Goal: Check status: Check status

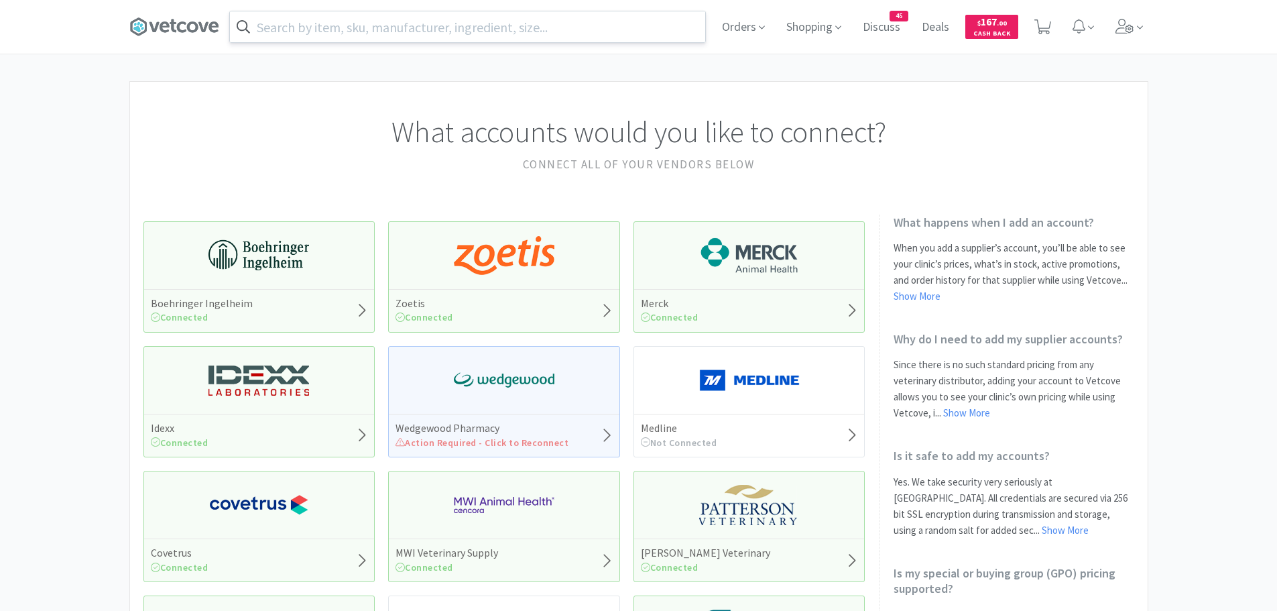
click at [340, 27] on input "text" at bounding box center [467, 26] width 475 height 31
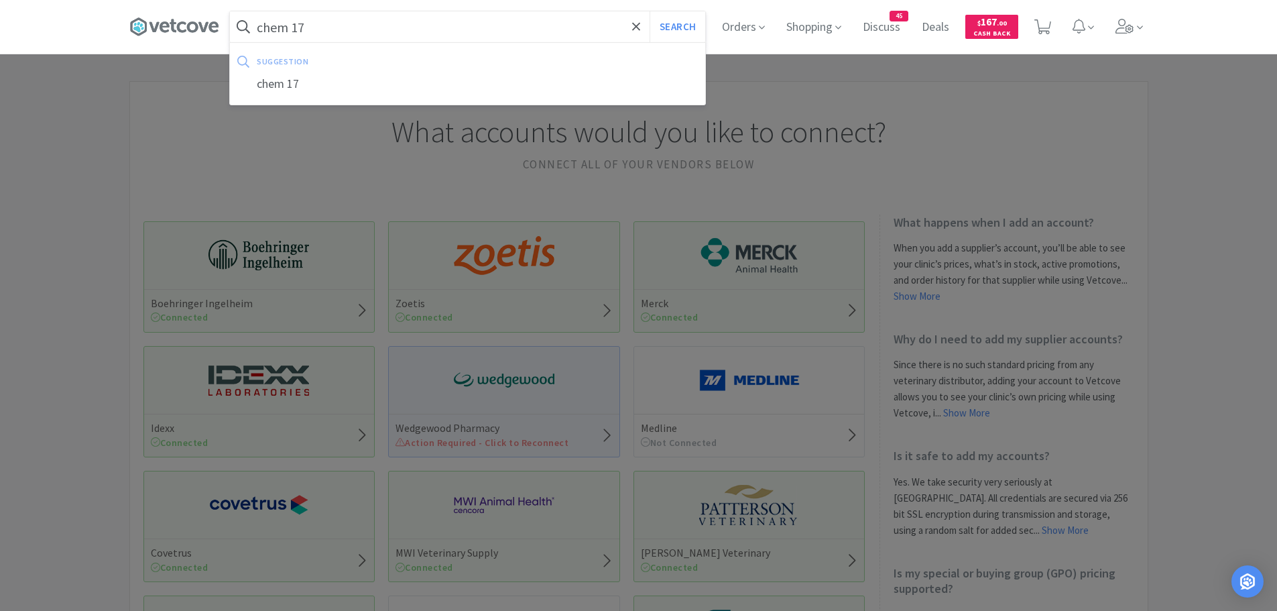
type input "chem 17"
click at [649, 11] on button "Search" at bounding box center [677, 26] width 56 height 31
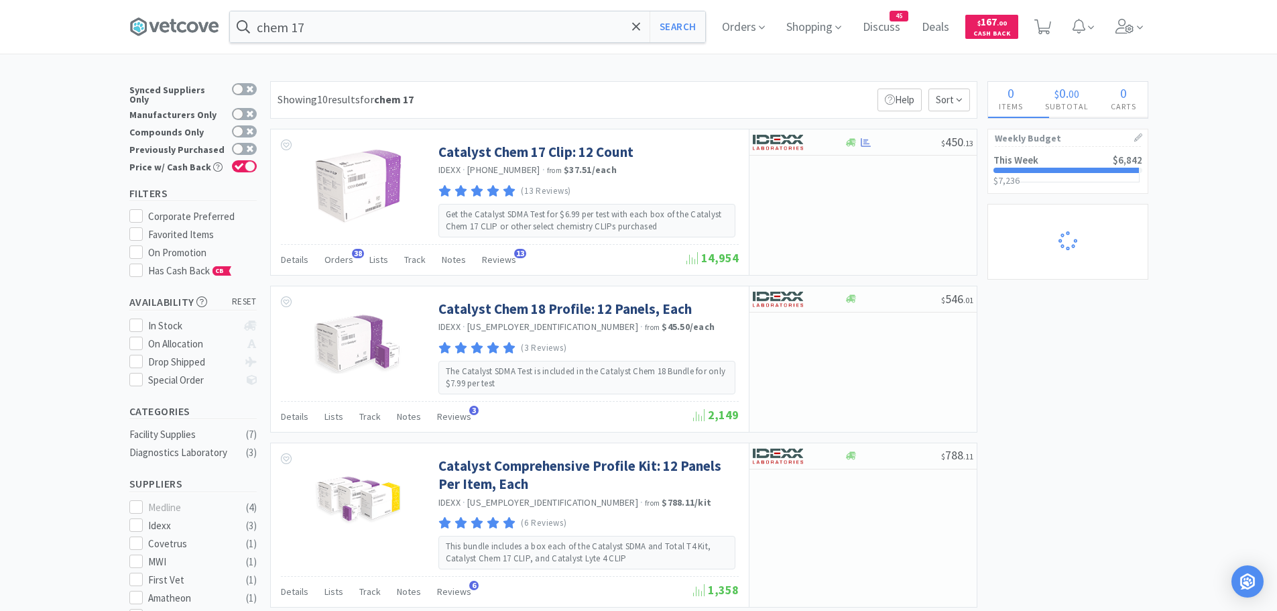
select select "2"
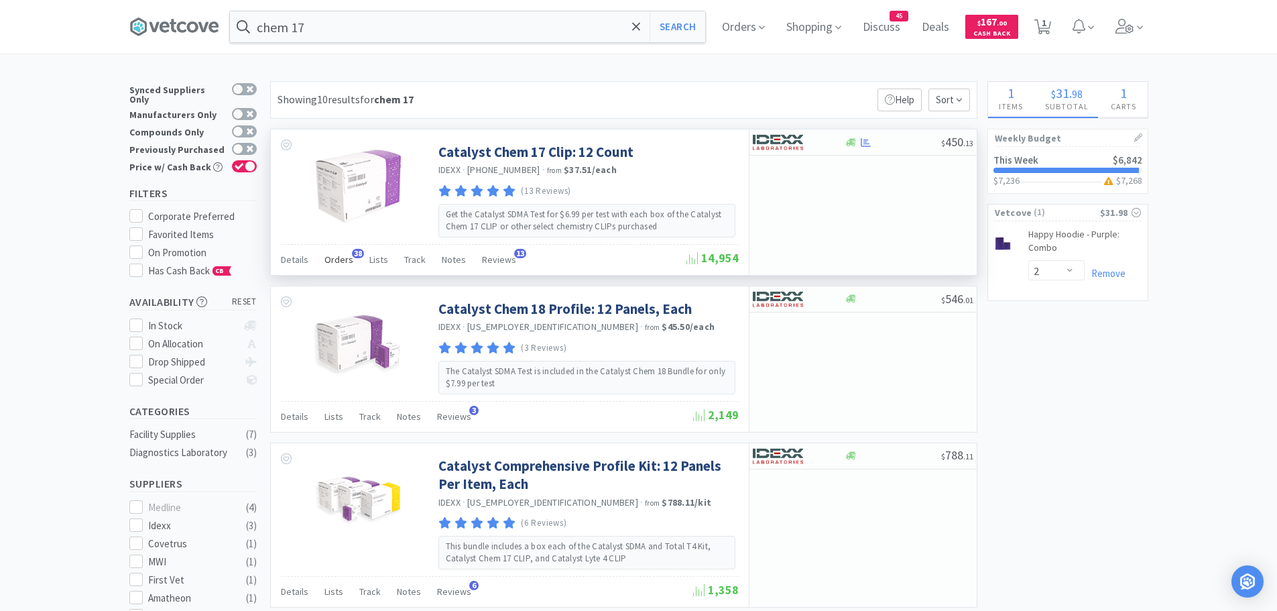
click at [332, 258] on span "Orders" at bounding box center [338, 259] width 29 height 12
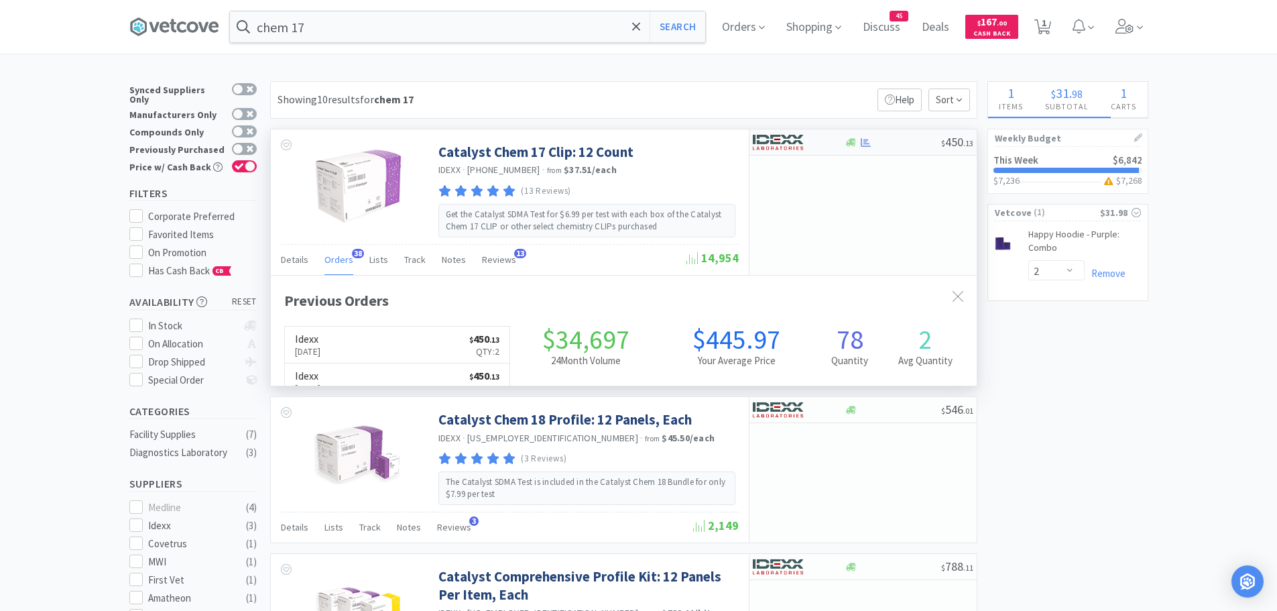
scroll to position [359, 706]
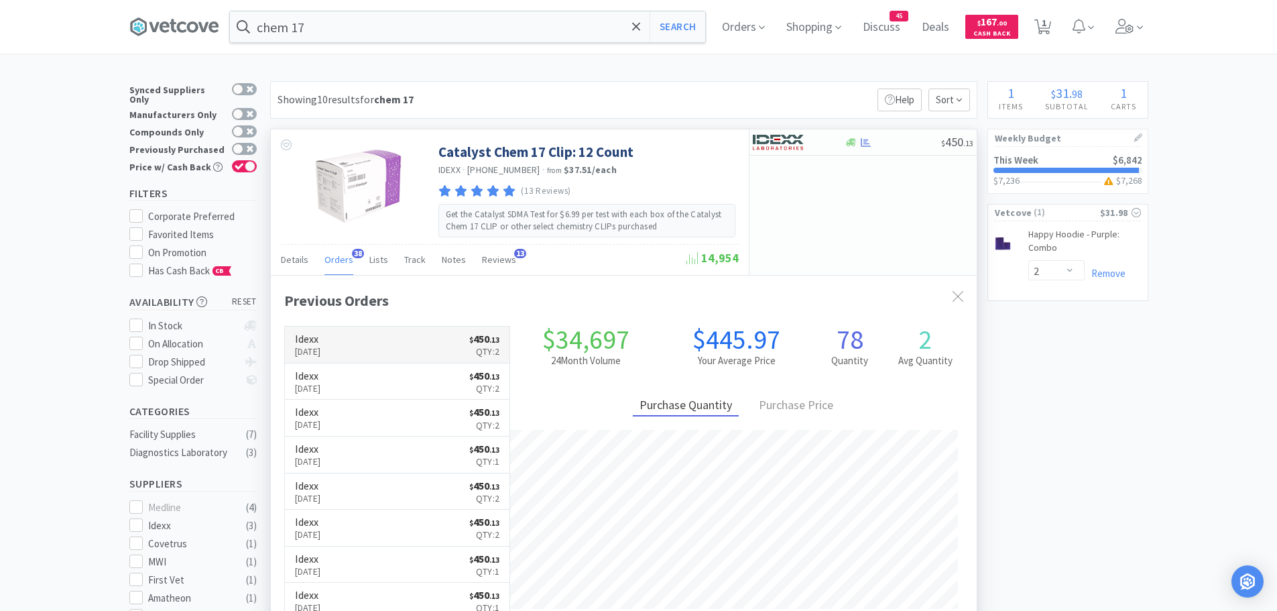
click at [402, 347] on link "Idexx [DATE] $ 450 . 13 Qty: 2" at bounding box center [397, 344] width 225 height 37
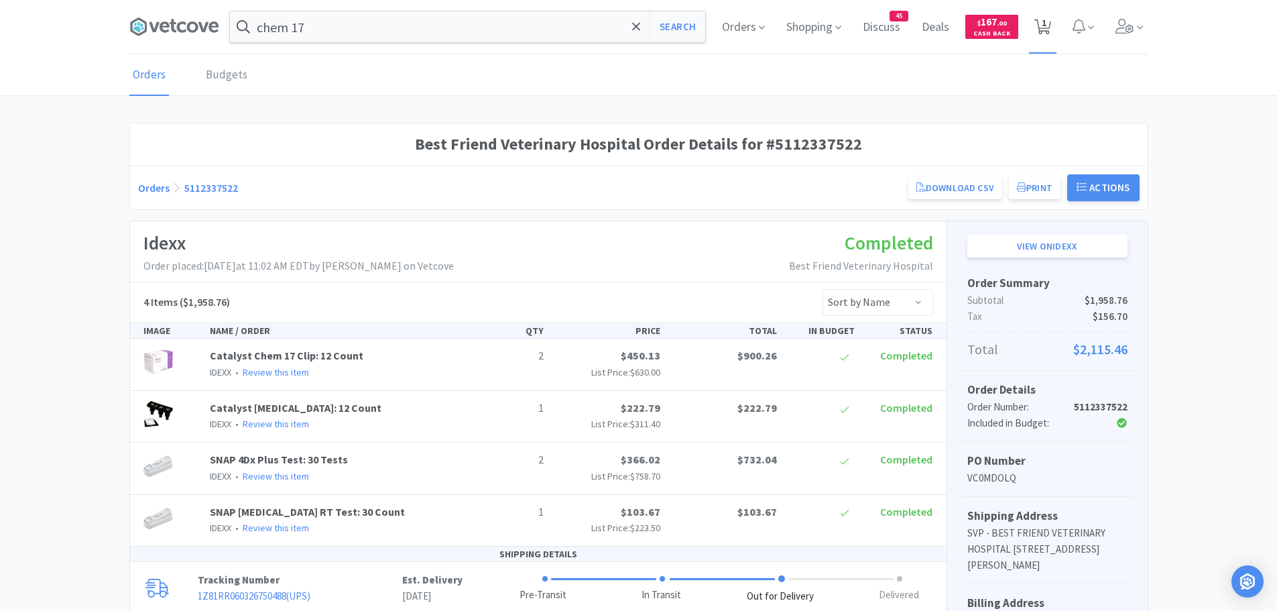
click at [1040, 27] on icon at bounding box center [1042, 26] width 17 height 15
select select "2"
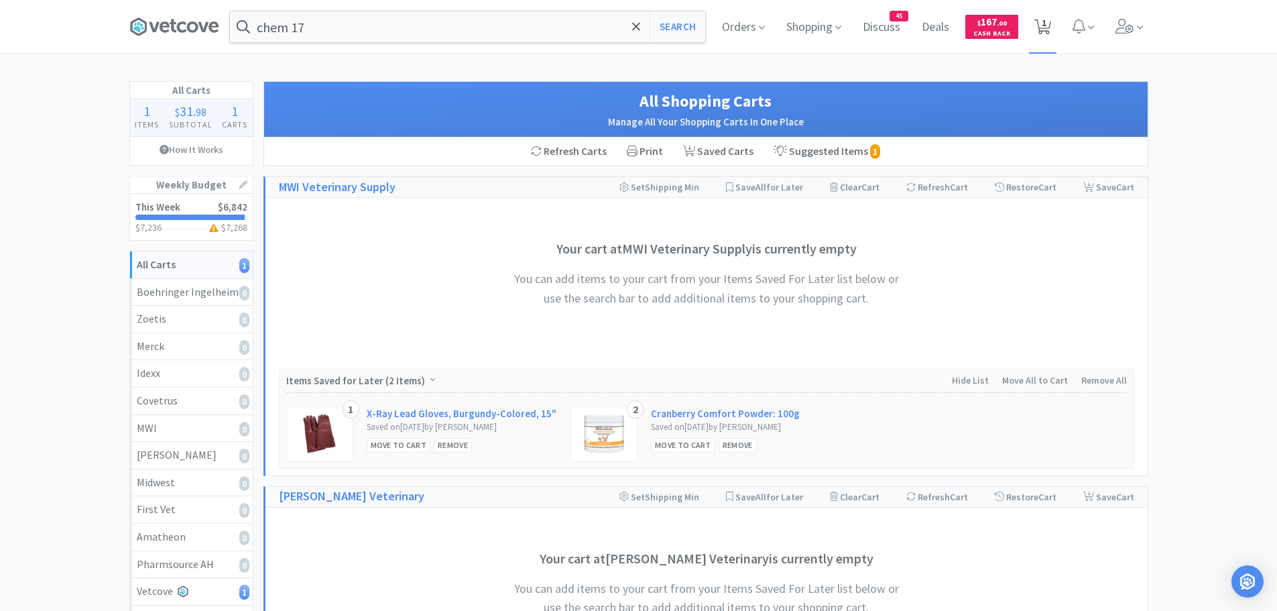
click at [1044, 23] on span "1" at bounding box center [1044, 23] width 5 height 54
click at [357, 22] on input "chem 17" at bounding box center [467, 26] width 475 height 31
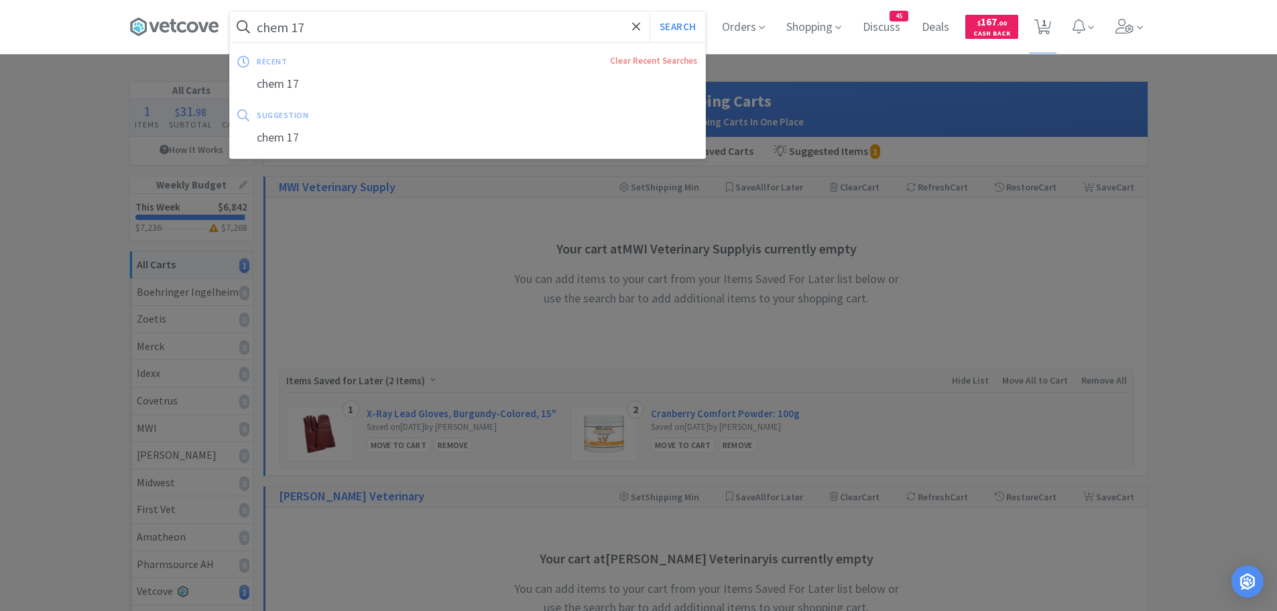
click at [649, 11] on button "Search" at bounding box center [677, 26] width 56 height 31
select select "2"
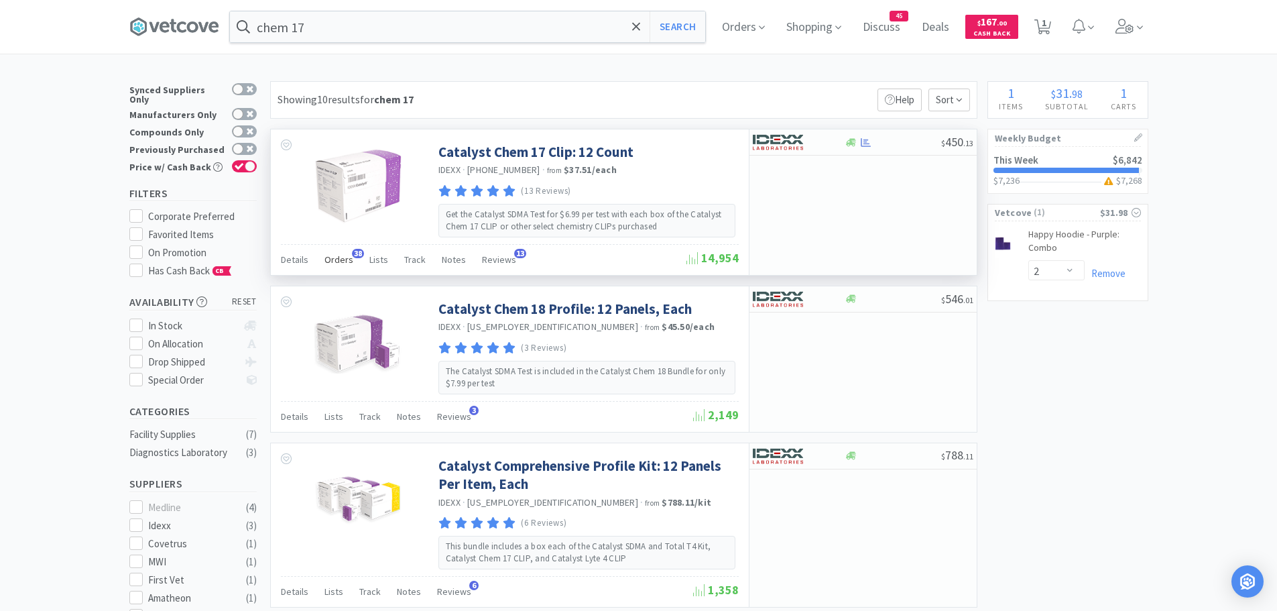
click at [345, 259] on span "Orders" at bounding box center [338, 259] width 29 height 12
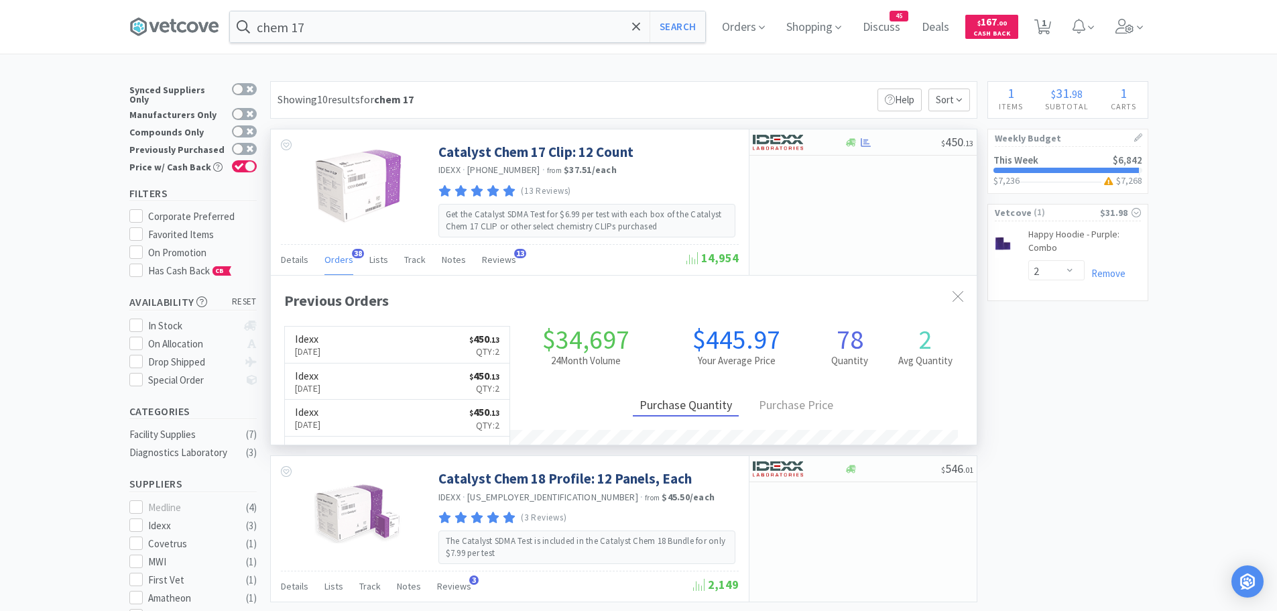
scroll to position [359, 706]
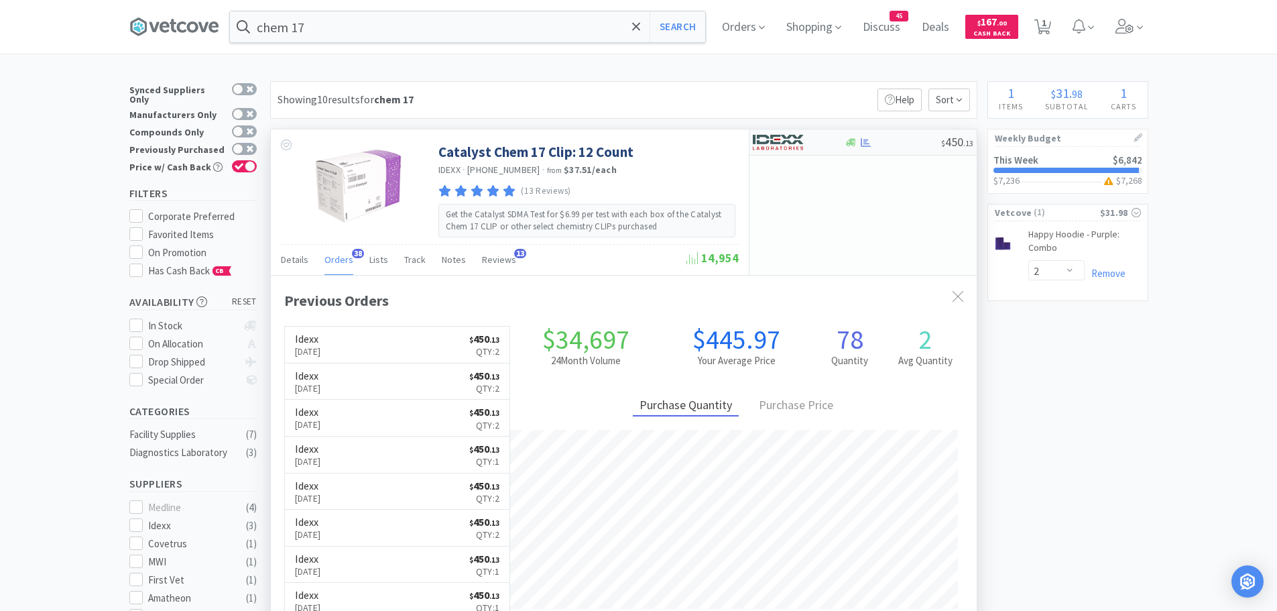
click at [784, 141] on img at bounding box center [778, 142] width 50 height 20
select select "1"
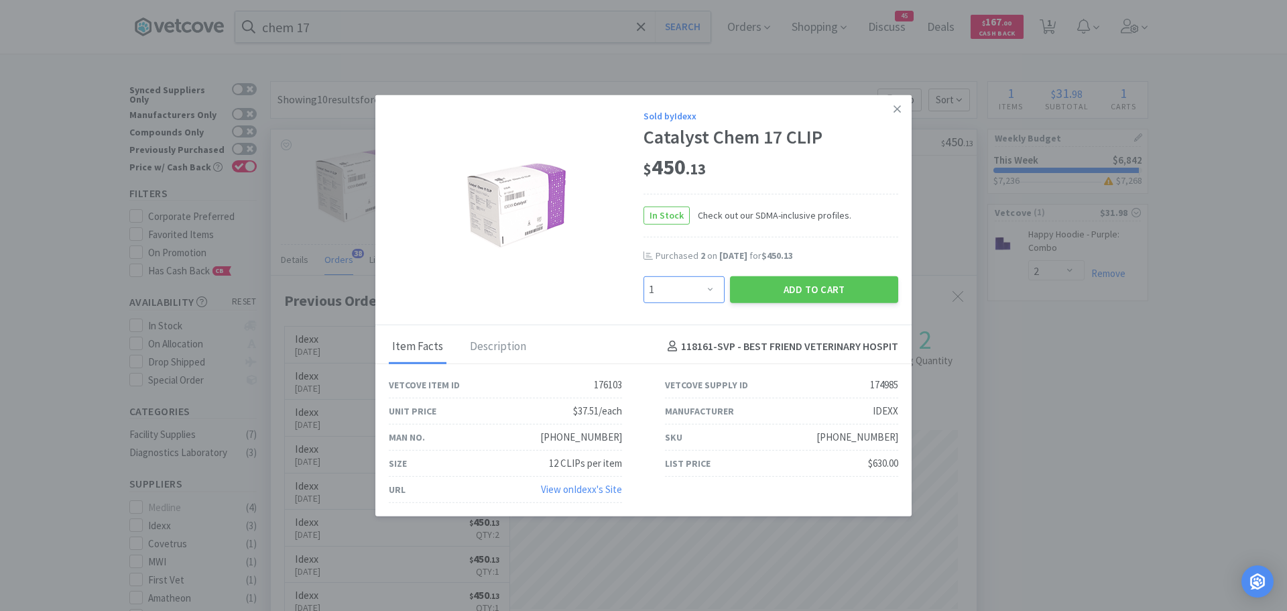
click at [691, 287] on select "Enter Quantity 1 2 3 4 5 6 7 8 9 10 11 12 13 14 15 16 17 18 19 20 Enter Quantity" at bounding box center [683, 288] width 81 height 27
click at [643, 275] on select "Enter Quantity 1 2 3 4 5 6 7 8 9 10 11 12 13 14 15 16 17 18 19 20 Enter Quantity" at bounding box center [683, 288] width 81 height 27
click at [798, 283] on button "Add to Cart" at bounding box center [814, 288] width 168 height 27
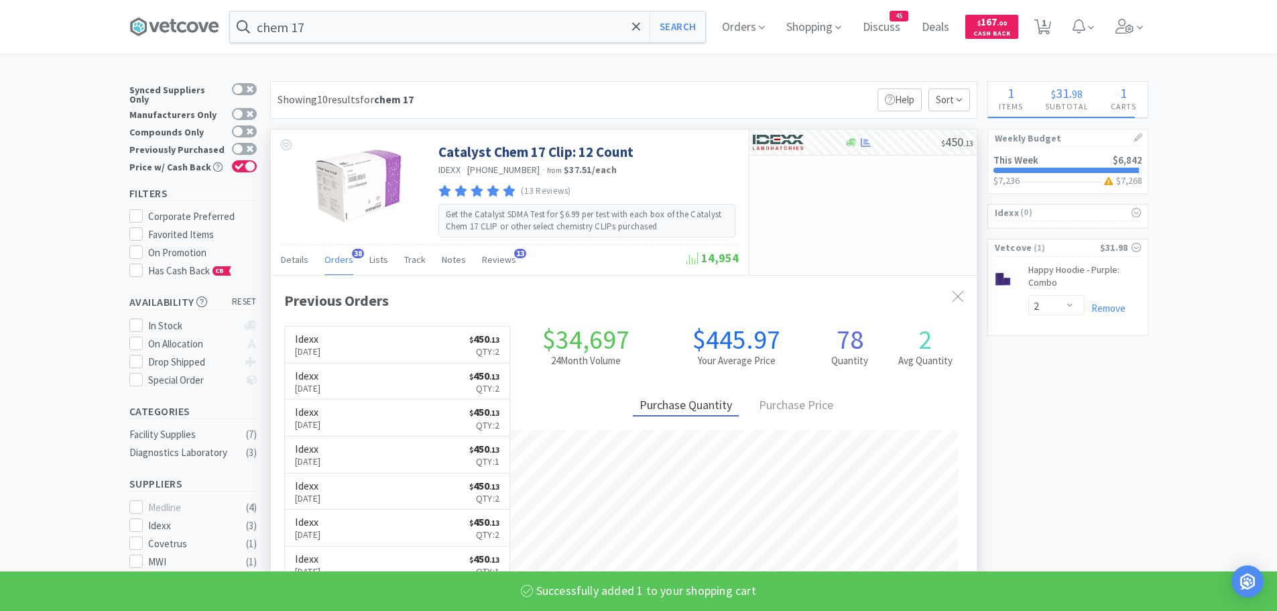
select select "1"
click at [1046, 26] on span "2" at bounding box center [1044, 23] width 5 height 54
select select "1"
select select "2"
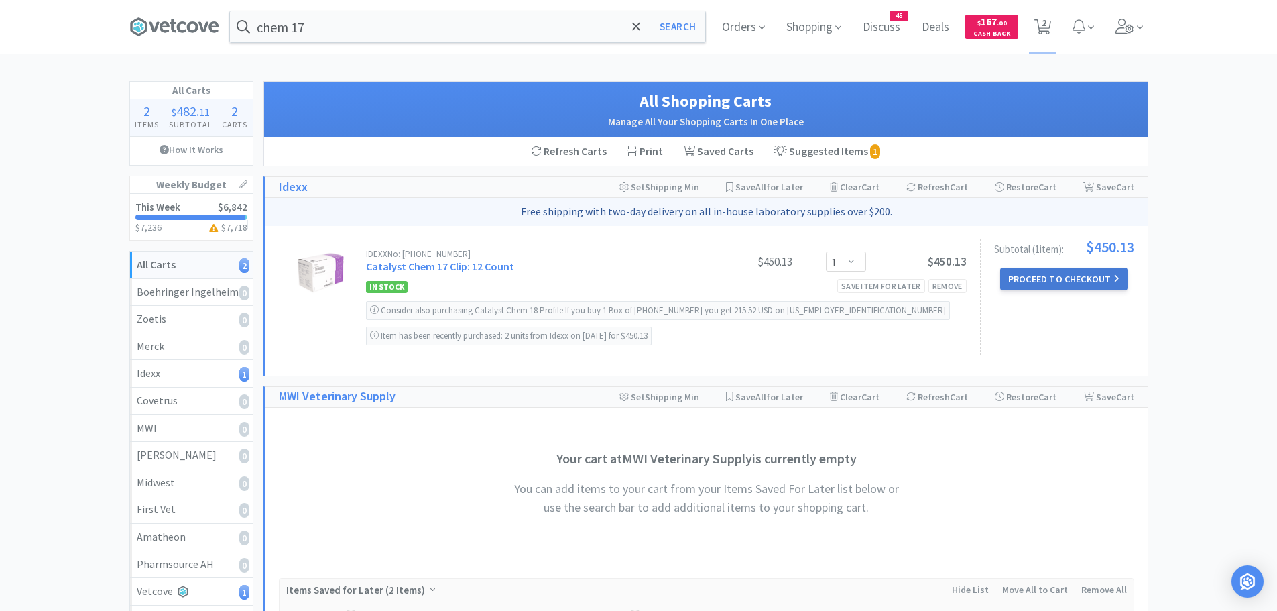
click at [1041, 276] on button "Proceed to Checkout" at bounding box center [1063, 278] width 127 height 23
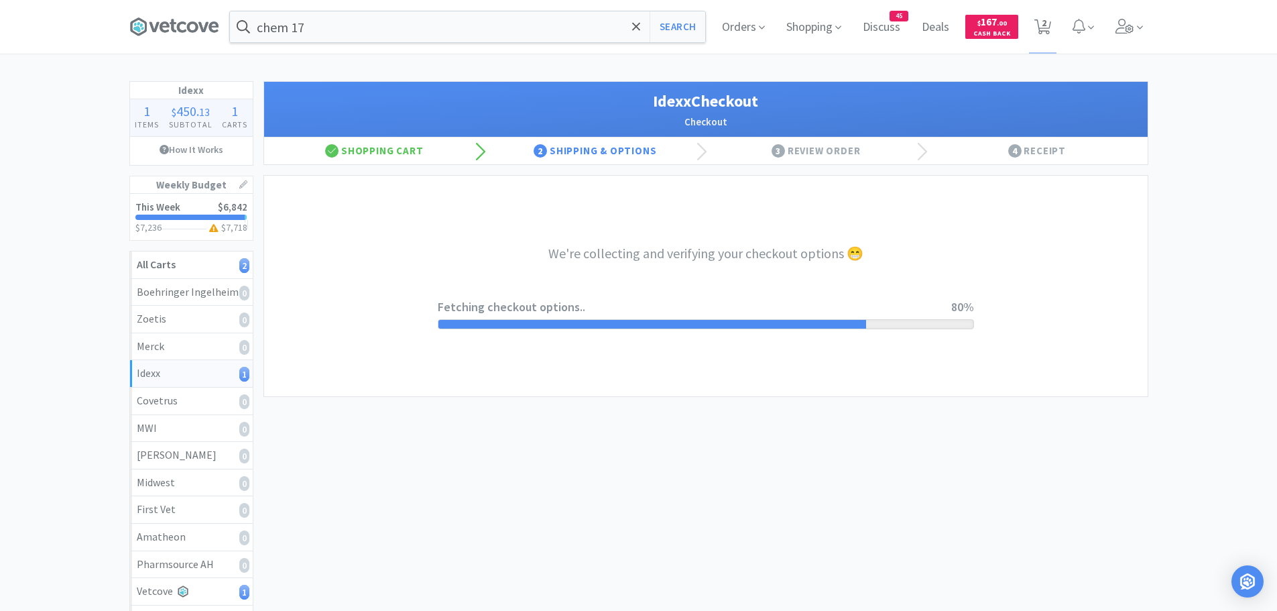
select select "904"
select select "003"
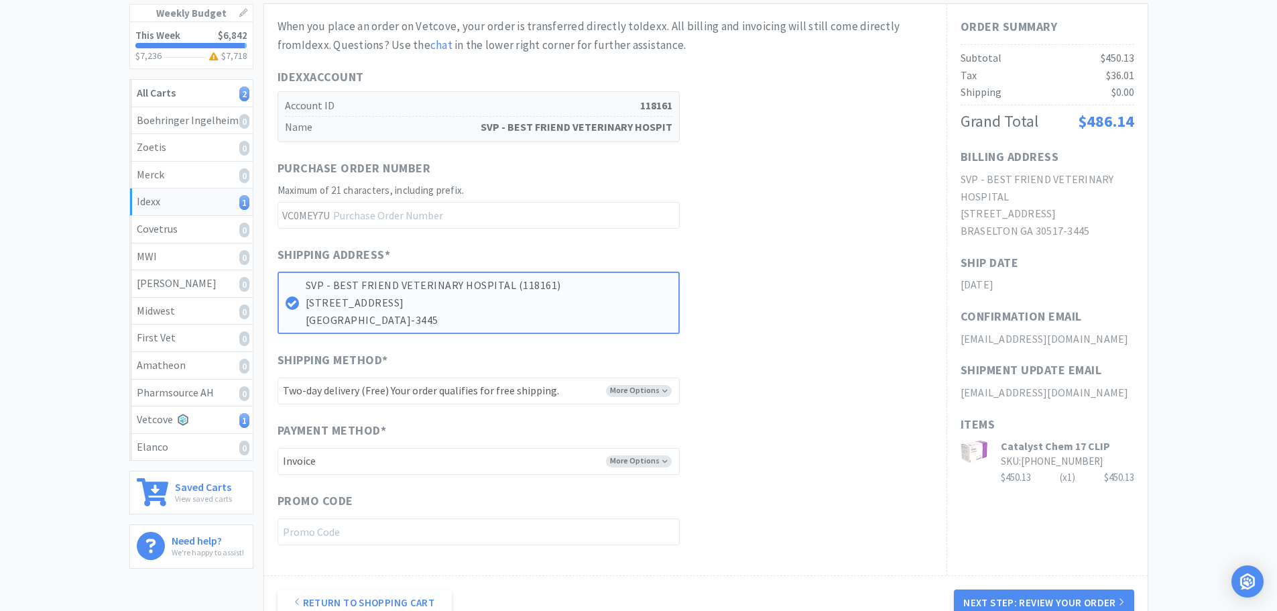
scroll to position [328, 0]
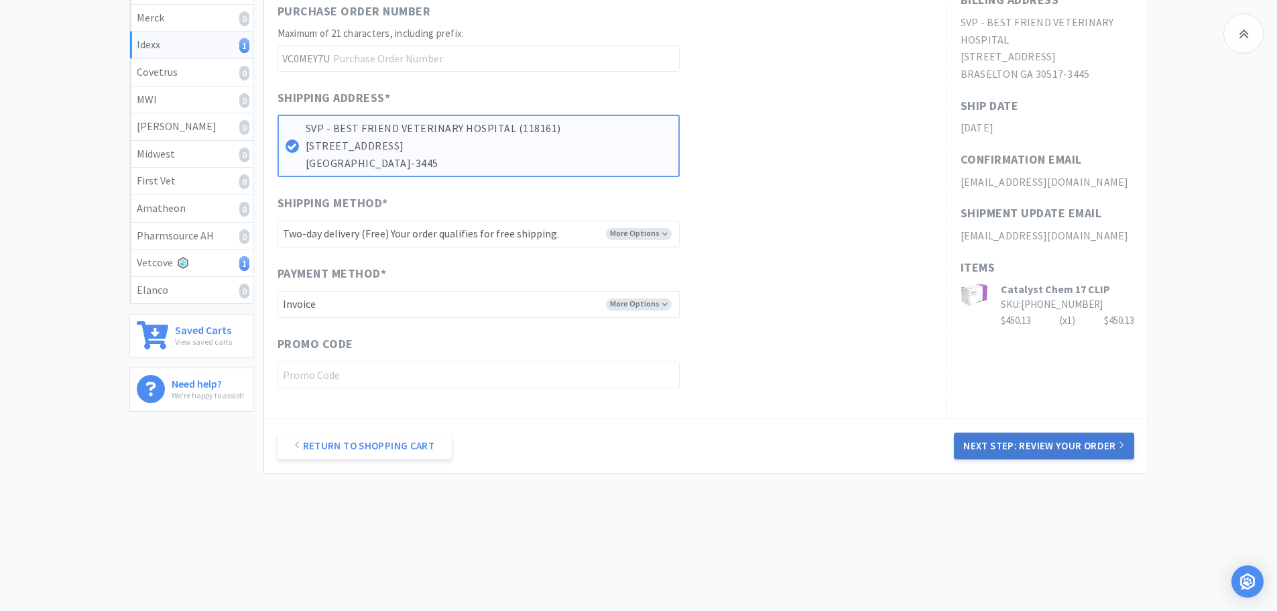
click at [1025, 444] on button "Next Step: Review Your Order" at bounding box center [1044, 445] width 180 height 27
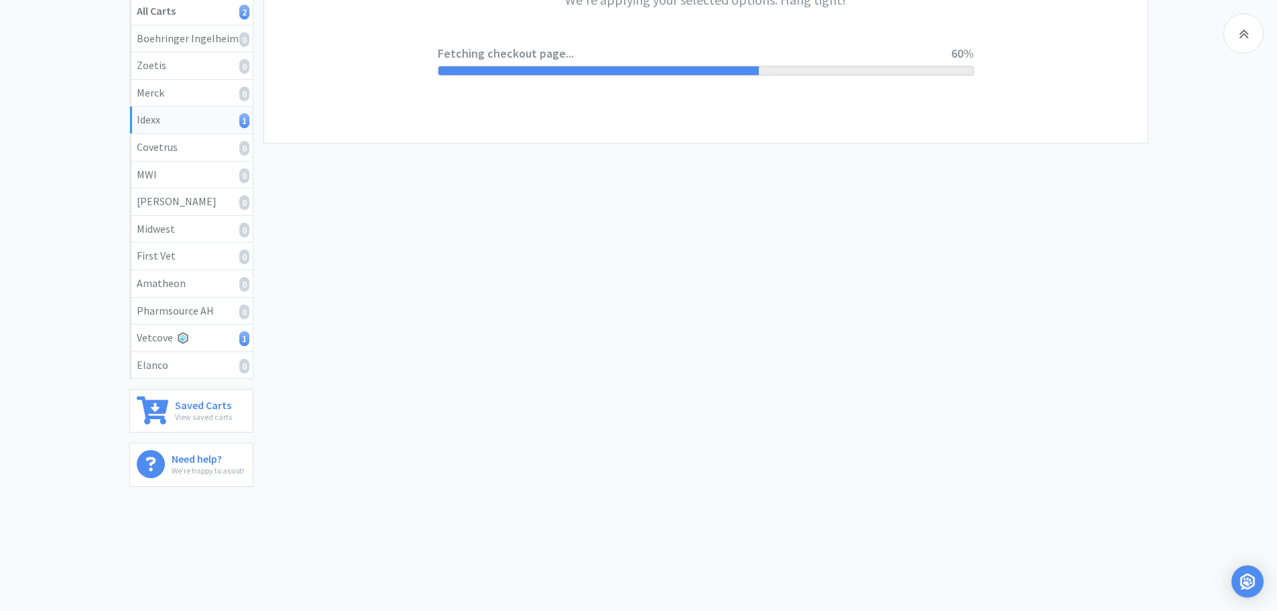
scroll to position [0, 0]
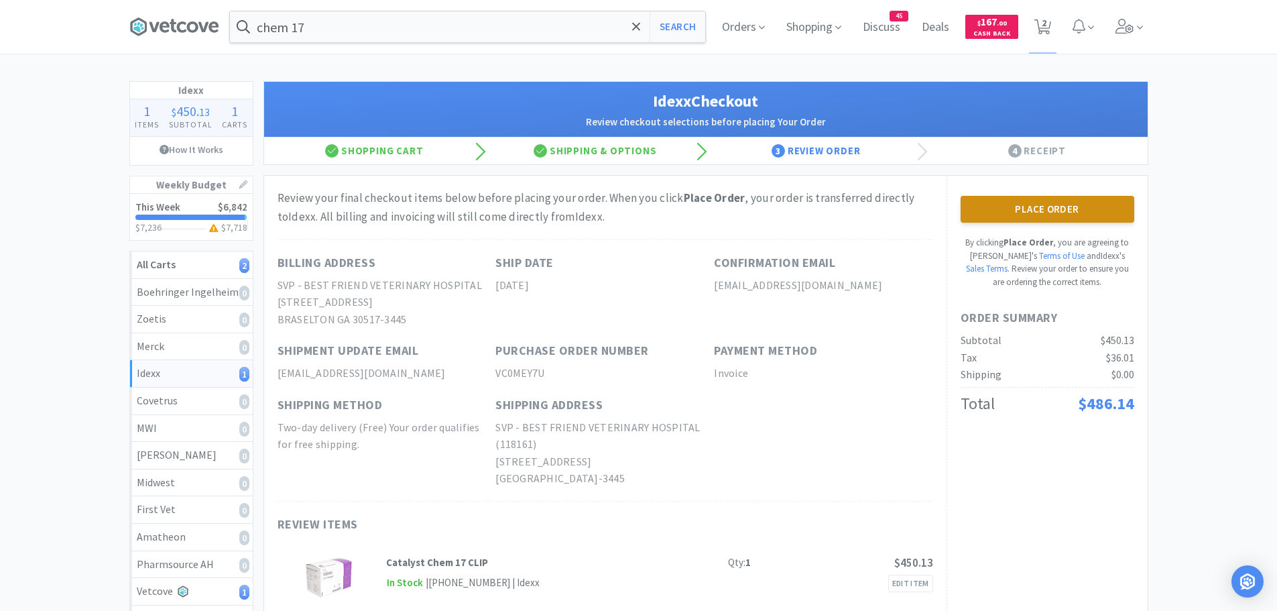
click at [1013, 208] on button "Place Order" at bounding box center [1047, 209] width 174 height 27
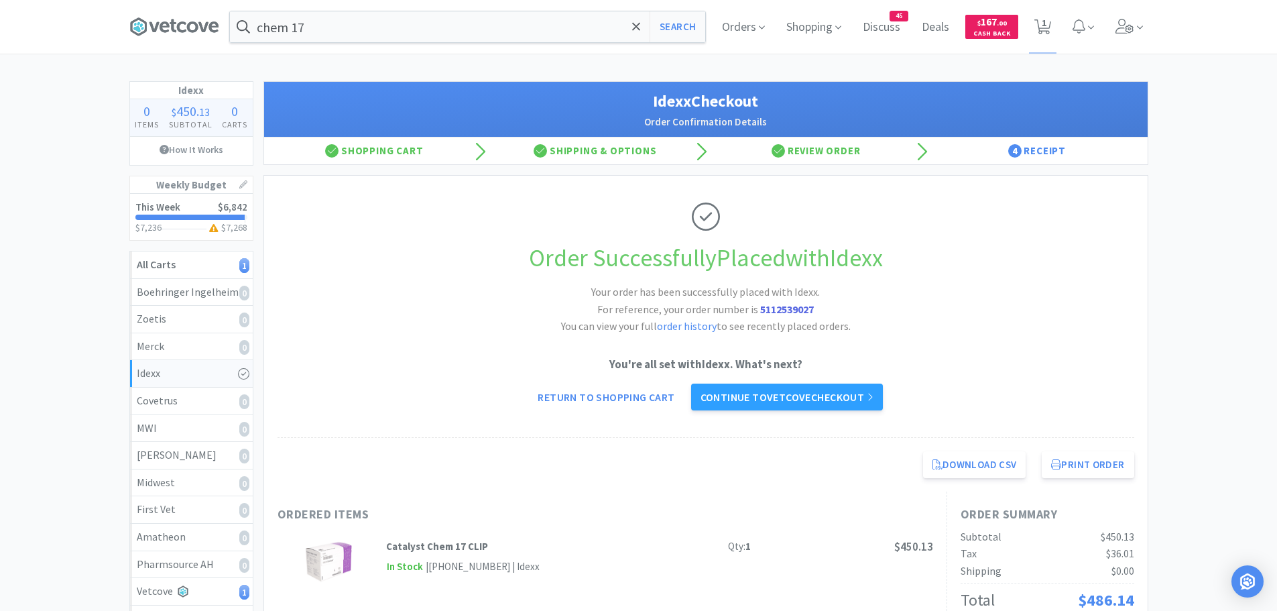
click at [761, 416] on div "Order Successfully Placed with Idexx Your order has been successfully placed wi…" at bounding box center [705, 307] width 857 height 262
click at [761, 391] on link "Continue to Vetcove checkout" at bounding box center [787, 396] width 192 height 27
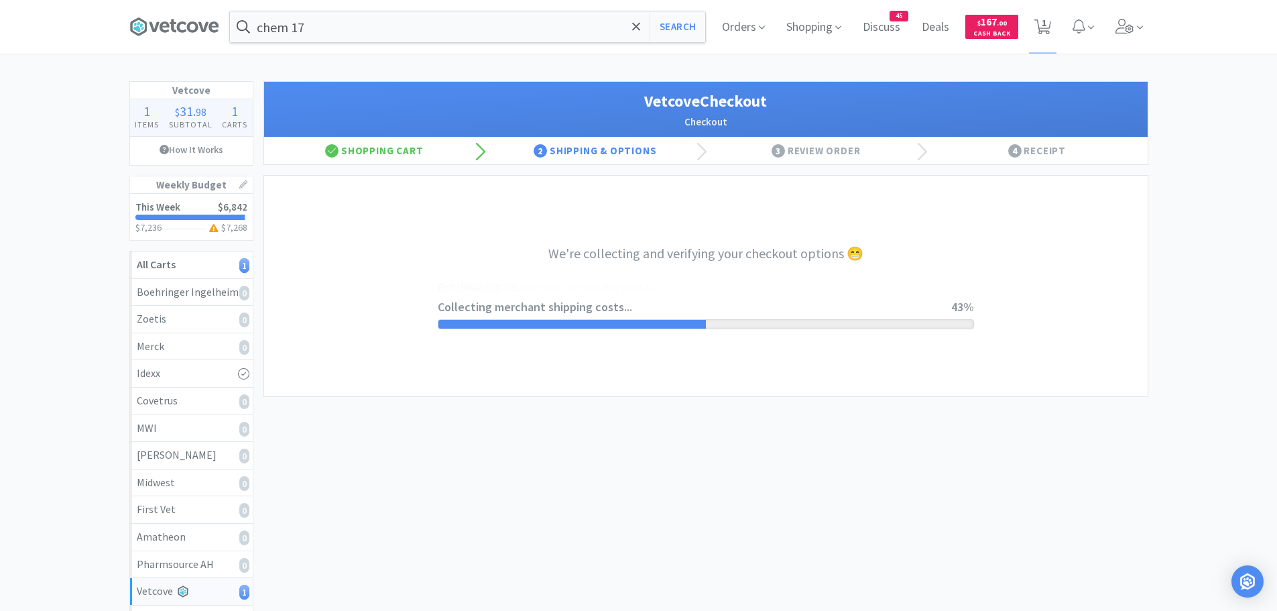
select select "1994"
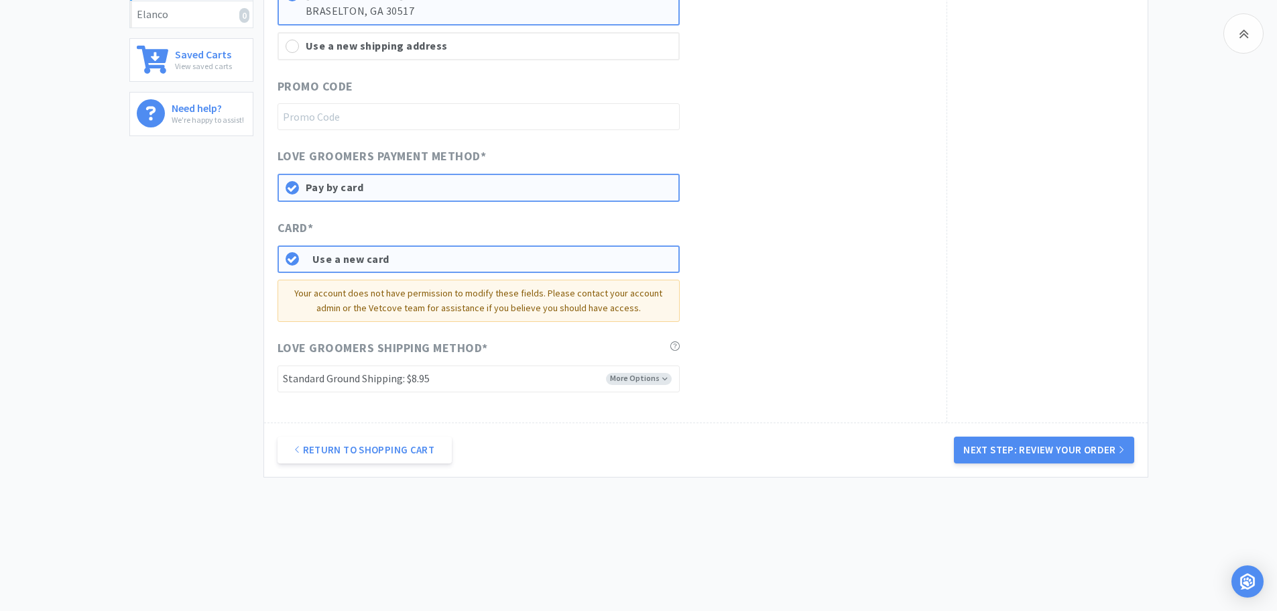
scroll to position [608, 0]
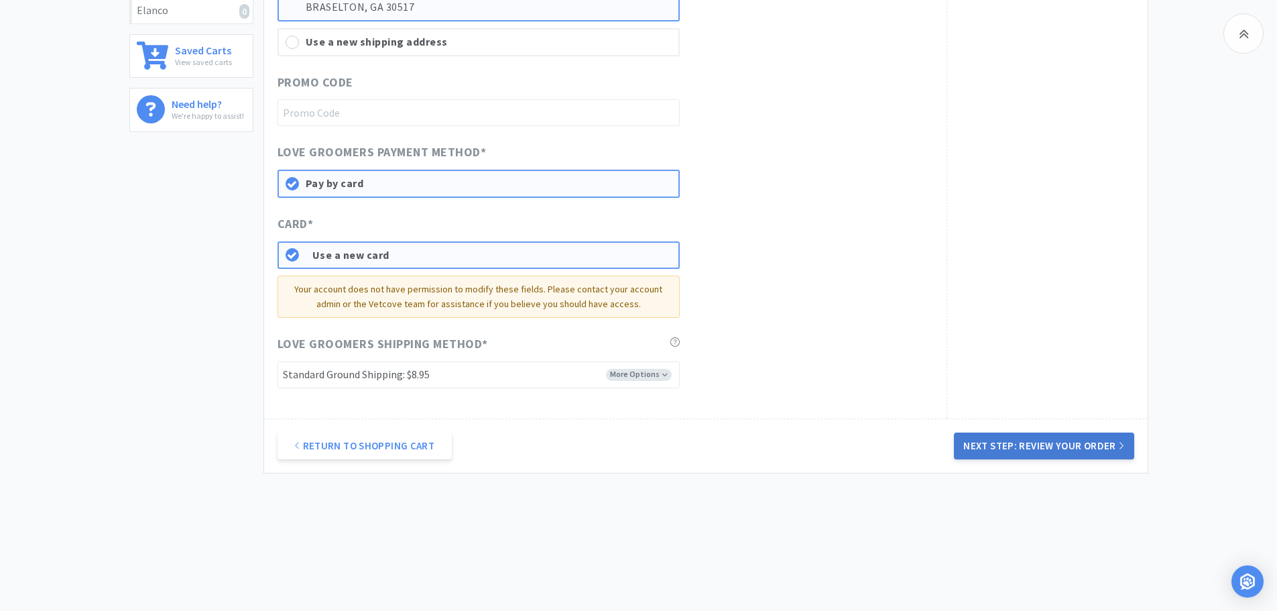
click at [1037, 450] on button "Next Step: Review Your Order" at bounding box center [1044, 445] width 180 height 27
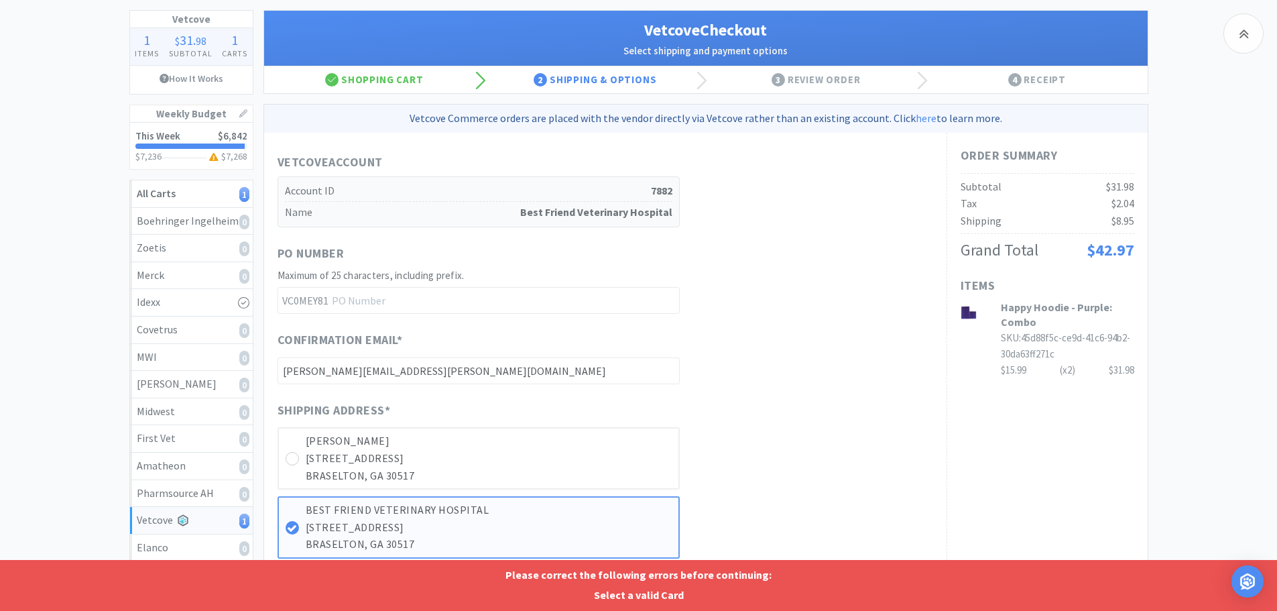
scroll to position [0, 0]
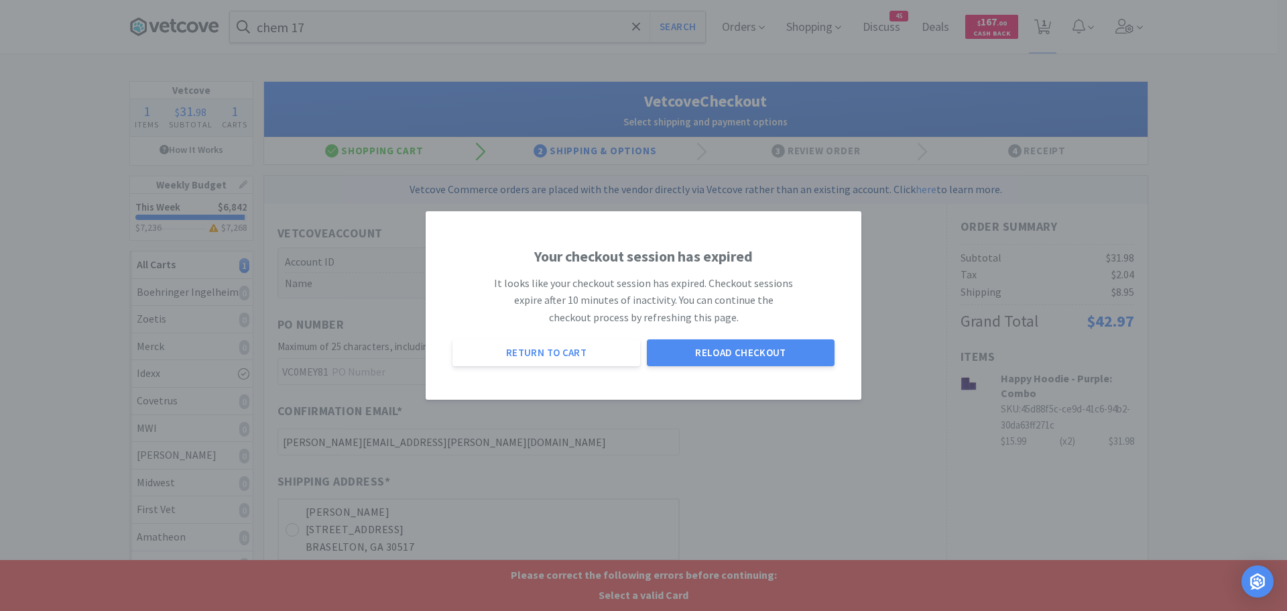
click at [776, 76] on div "Your checkout session has expired It looks like your checkout session has expir…" at bounding box center [643, 305] width 1287 height 611
click at [540, 347] on button "Return to Cart" at bounding box center [546, 352] width 188 height 27
select select "2"
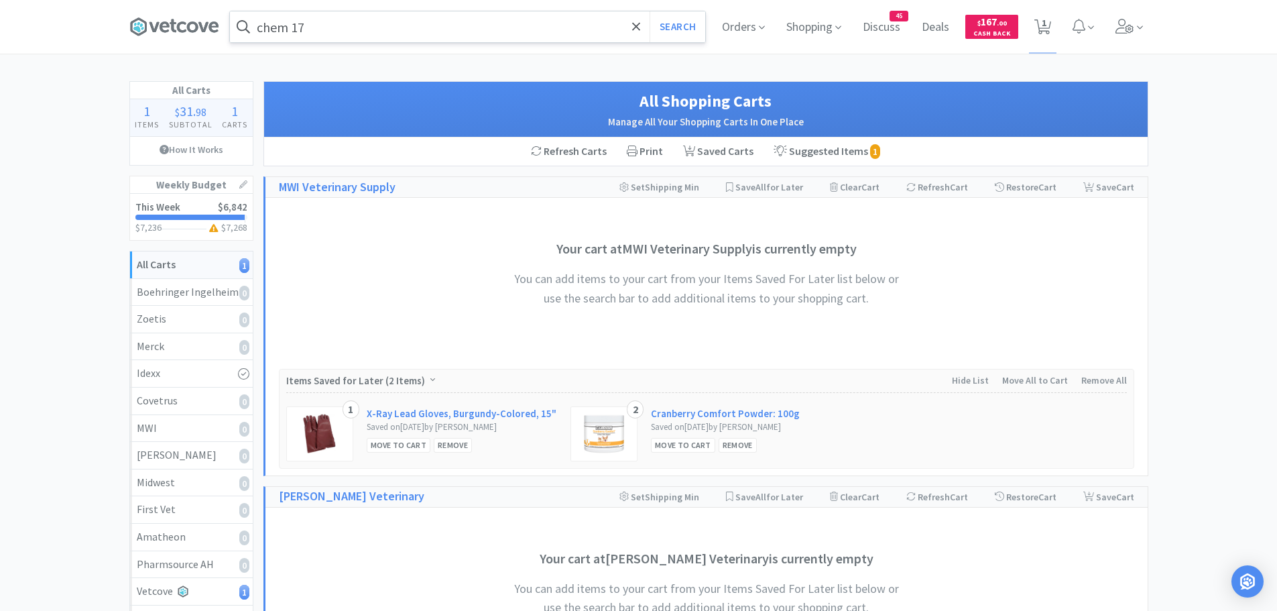
click at [339, 21] on input "chem 17" at bounding box center [467, 26] width 475 height 31
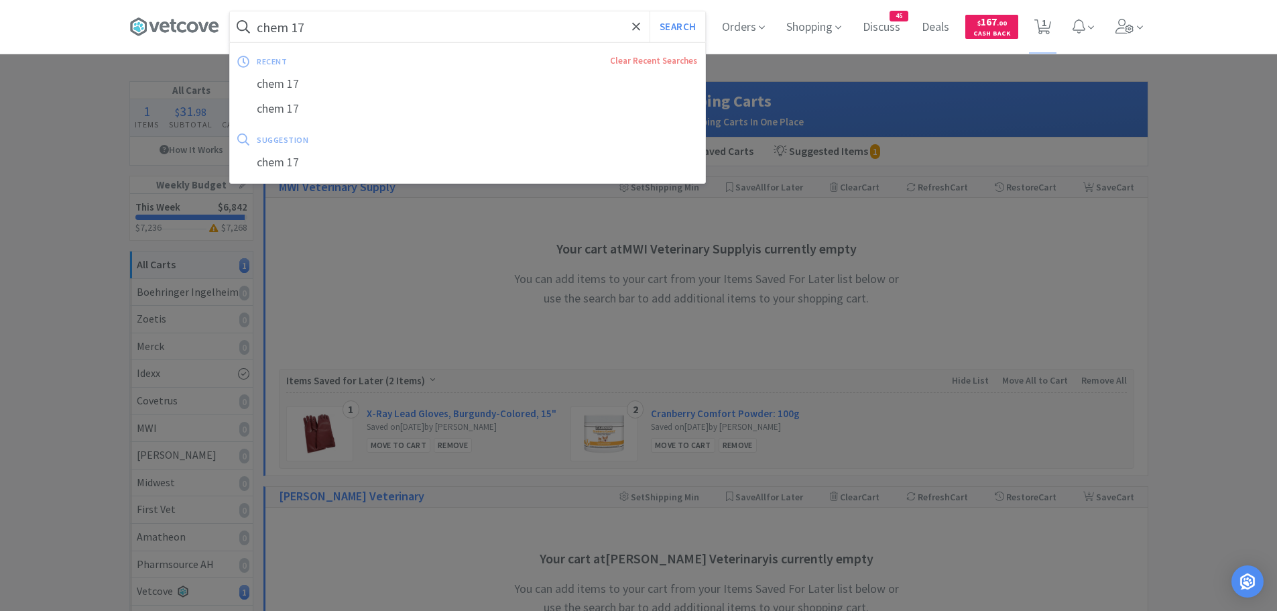
click at [649, 11] on button "Search" at bounding box center [677, 26] width 56 height 31
select select "2"
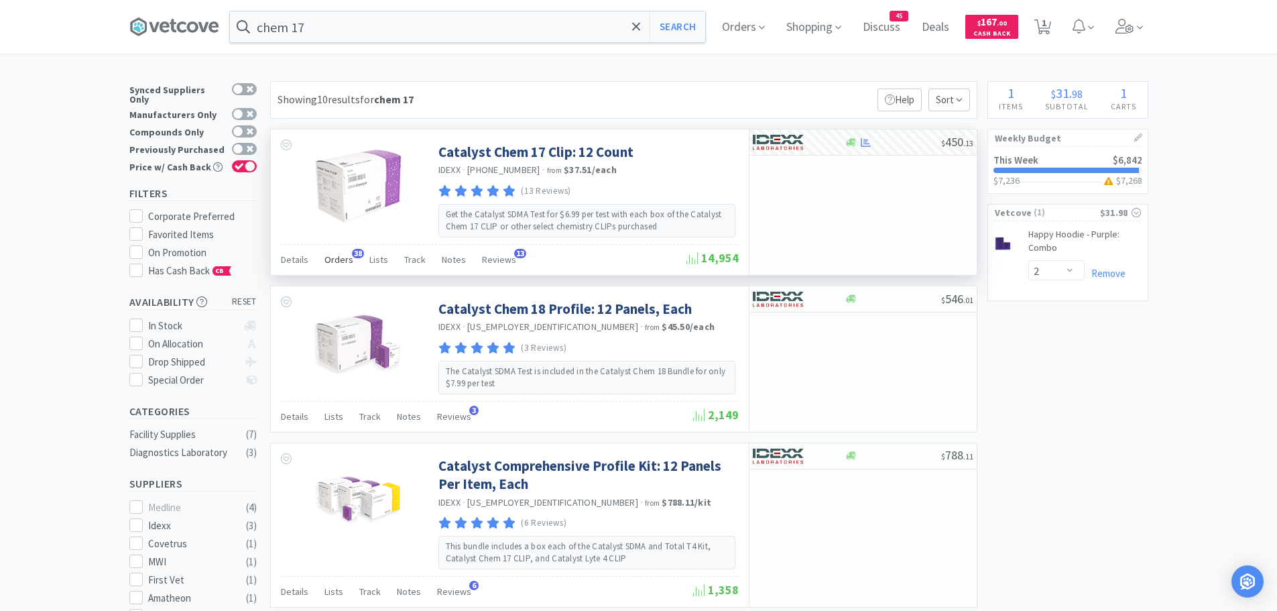
click at [352, 255] on span "38" at bounding box center [358, 253] width 12 height 9
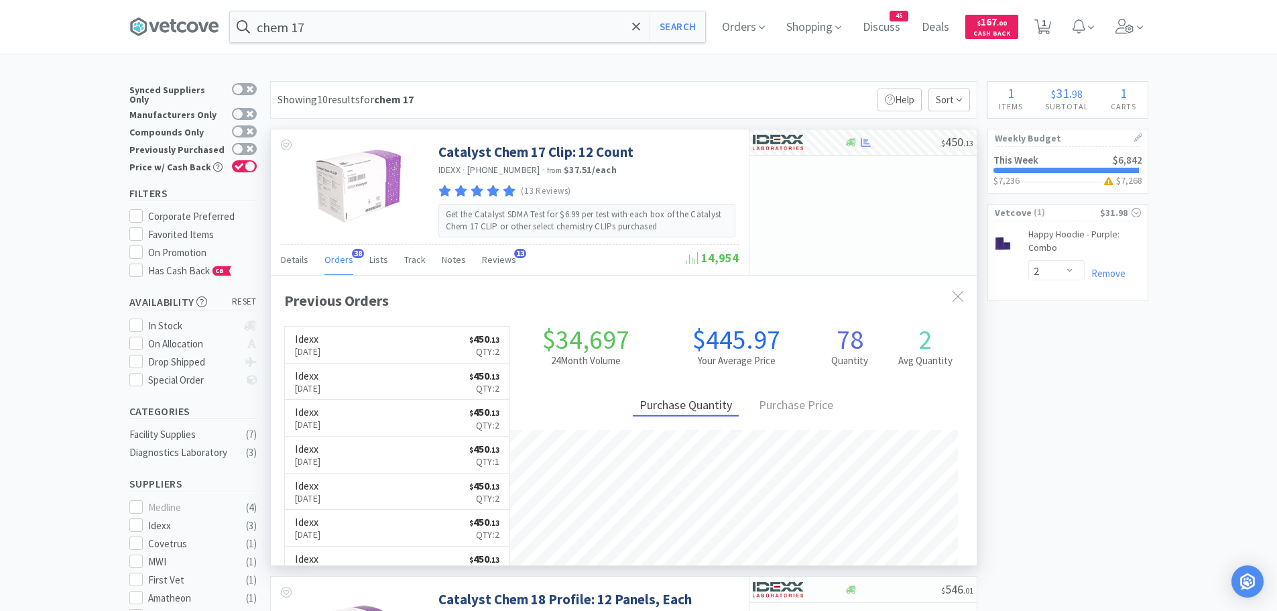
scroll to position [359, 706]
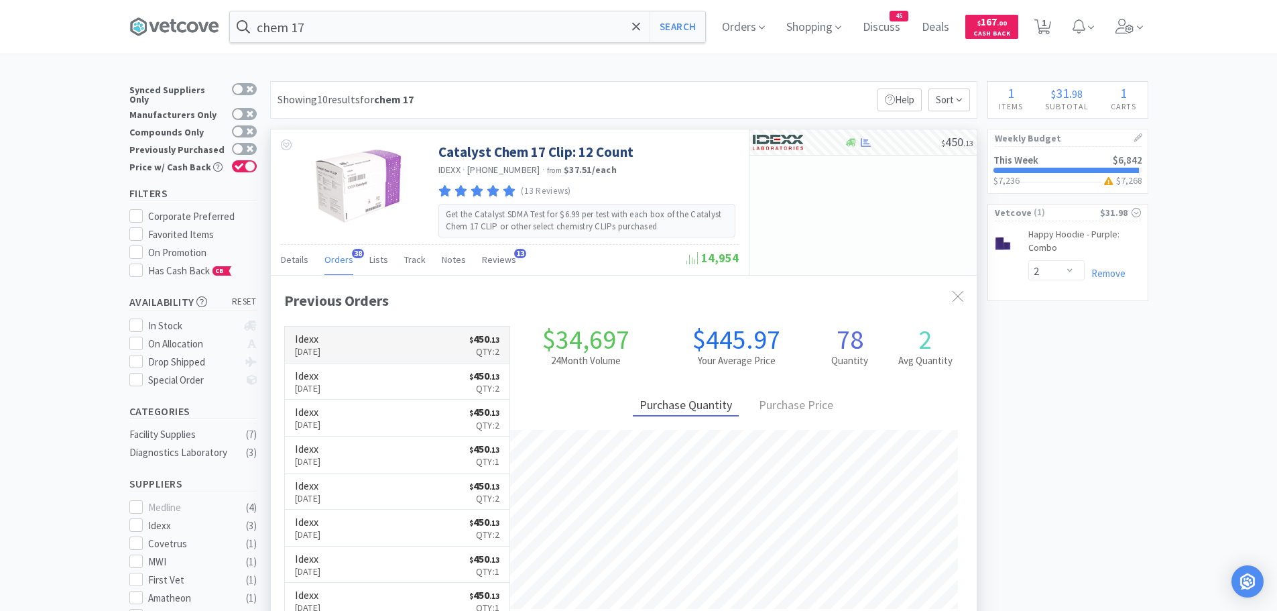
click at [449, 348] on link "Idexx [DATE] $ 450 . 13 Qty: 2" at bounding box center [397, 344] width 225 height 37
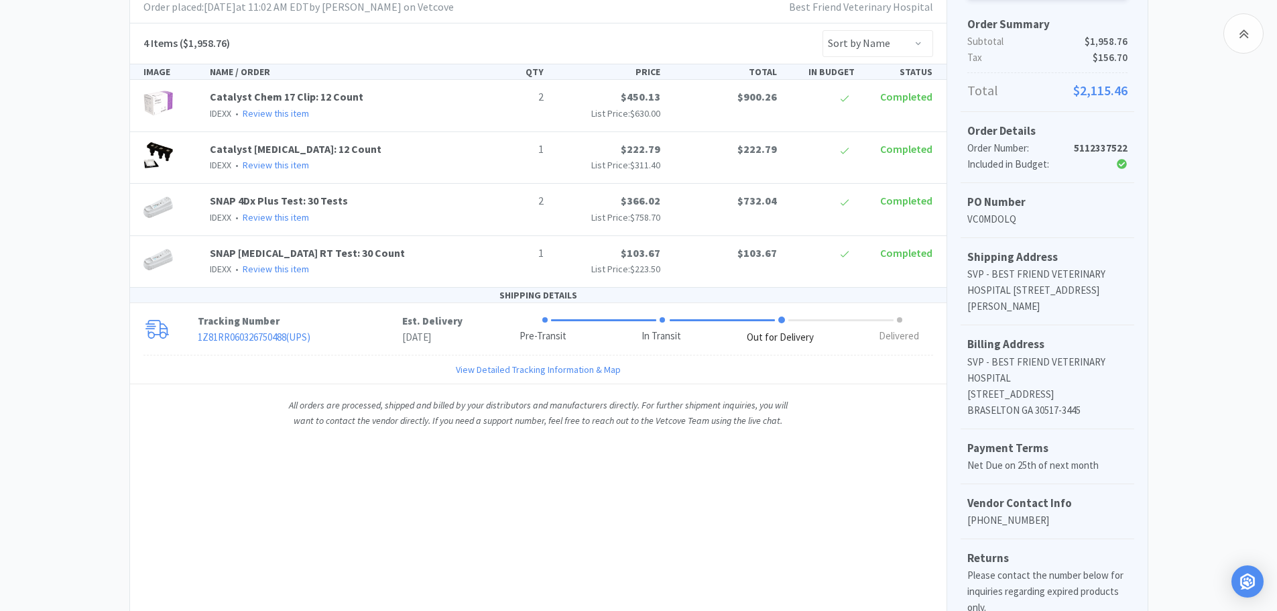
scroll to position [268, 0]
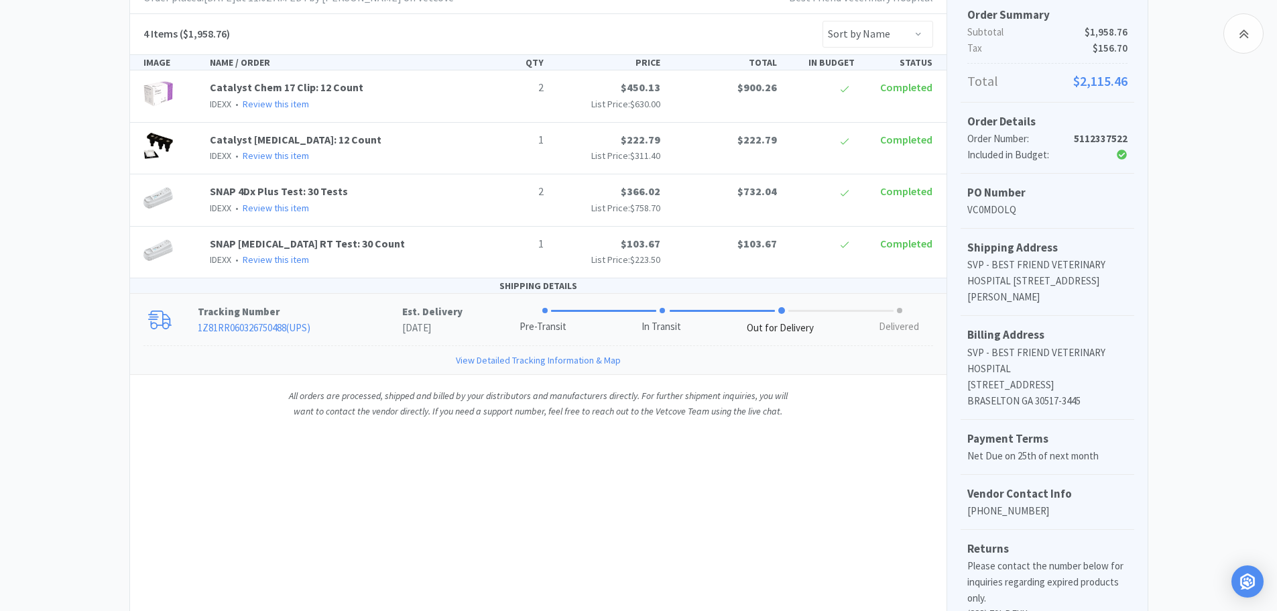
click at [751, 316] on div "Out for Delivery" at bounding box center [792, 321] width 119 height 27
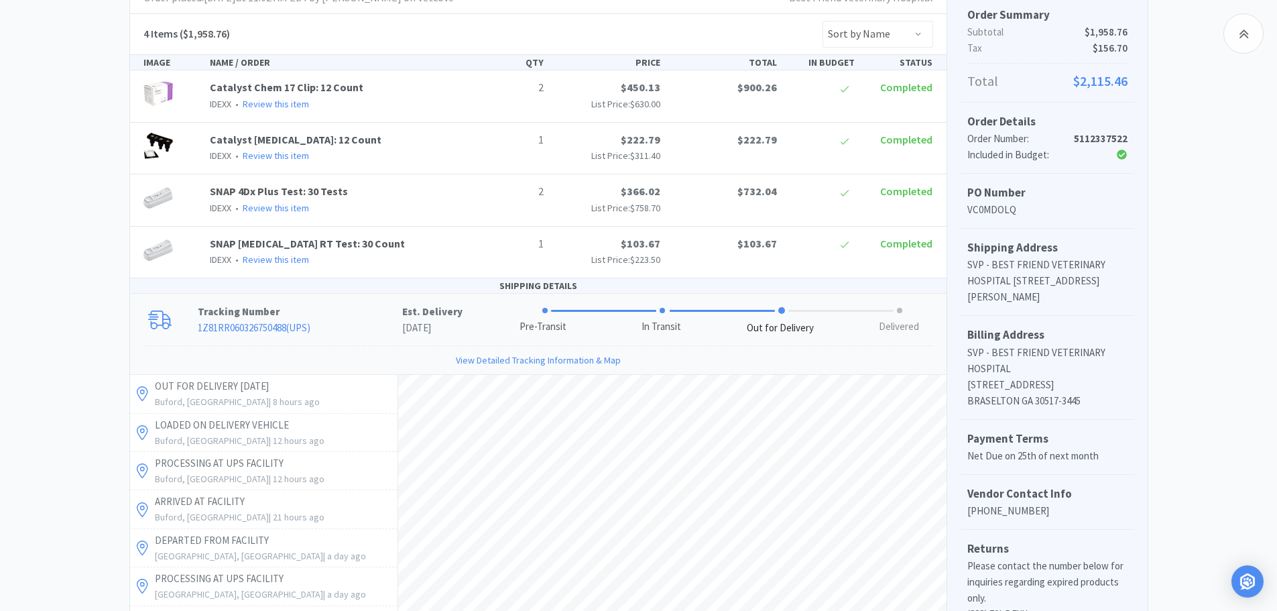
click at [480, 316] on div "Pre-Transit In Transit Out for Delivery Delivered" at bounding box center [704, 319] width 484 height 33
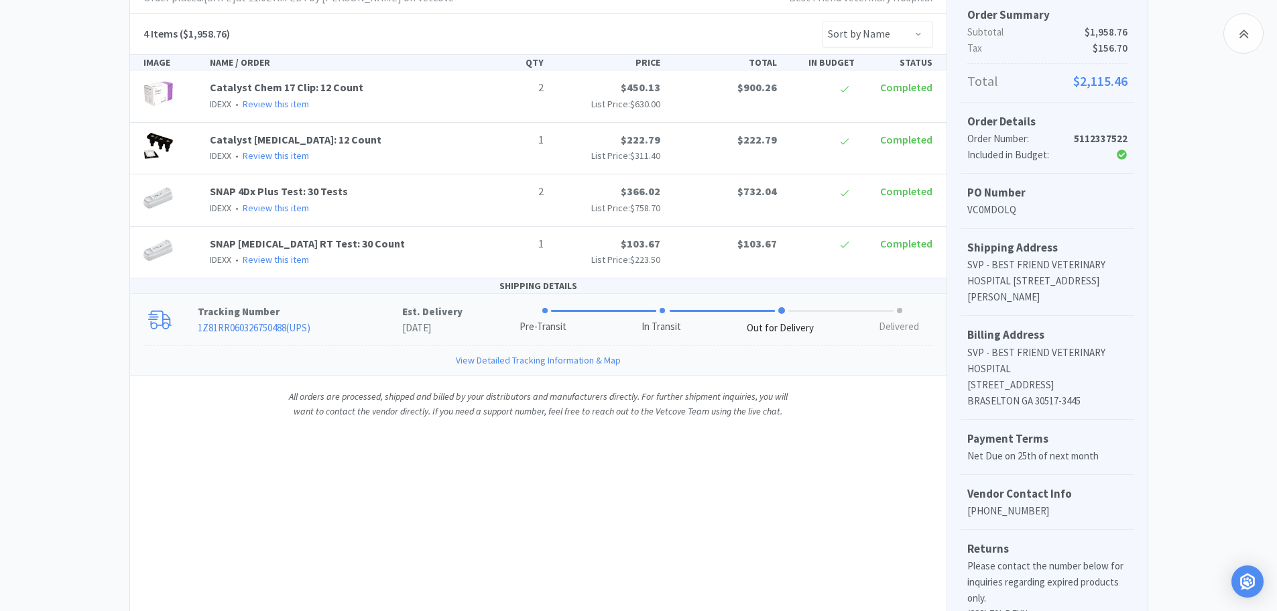
click at [554, 331] on div "Pre-Transit" at bounding box center [542, 326] width 47 height 15
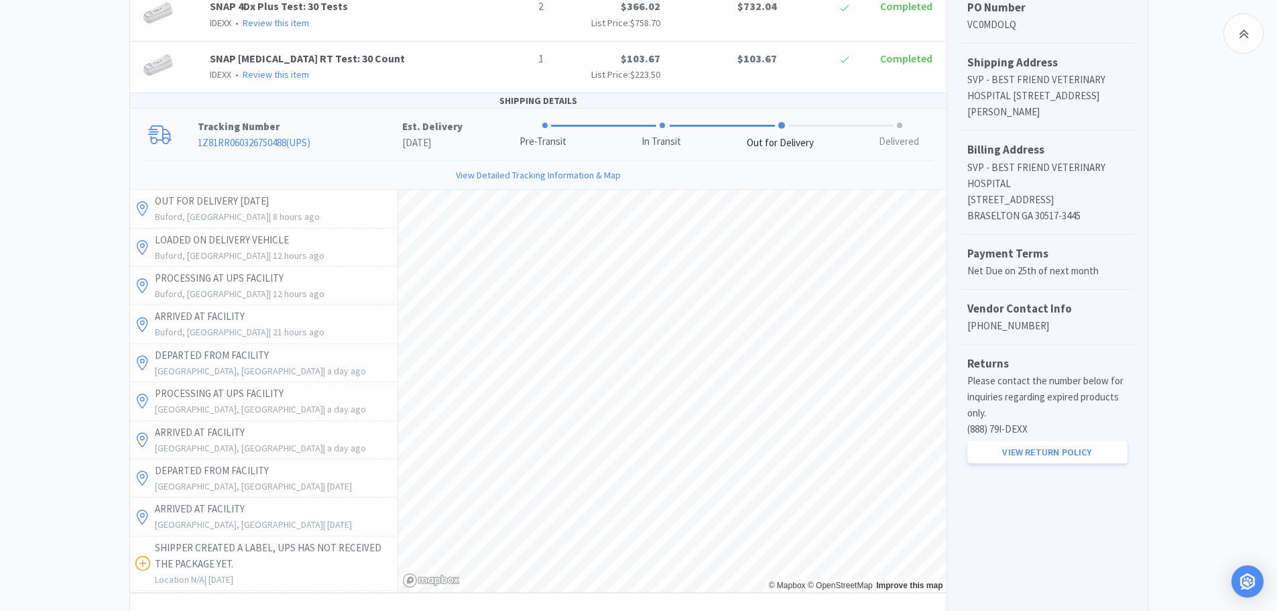
scroll to position [466, 0]
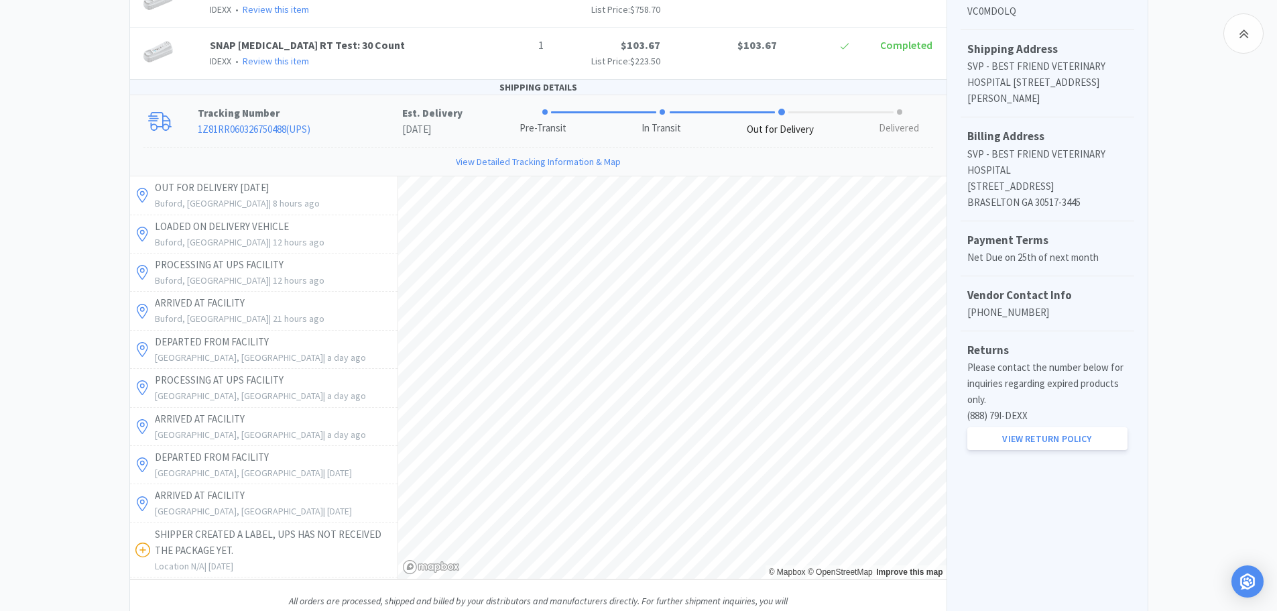
click at [485, 159] on link "View Detailed Tracking Information & Map" at bounding box center [538, 161] width 165 height 15
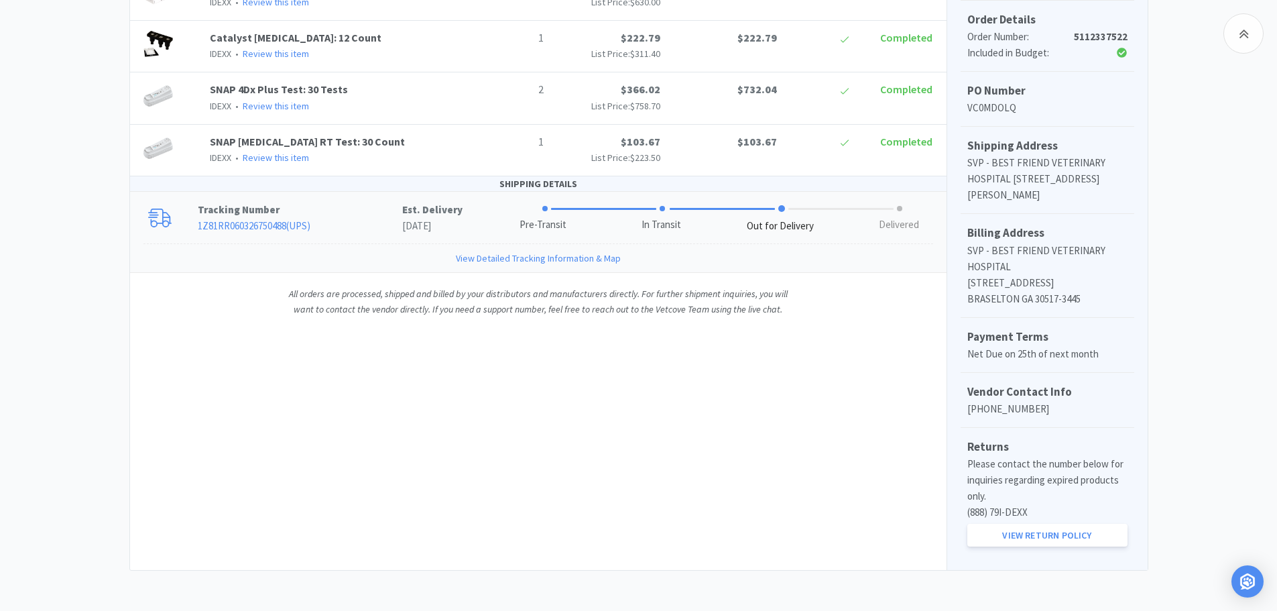
click at [511, 253] on link "View Detailed Tracking Information & Map" at bounding box center [538, 258] width 165 height 15
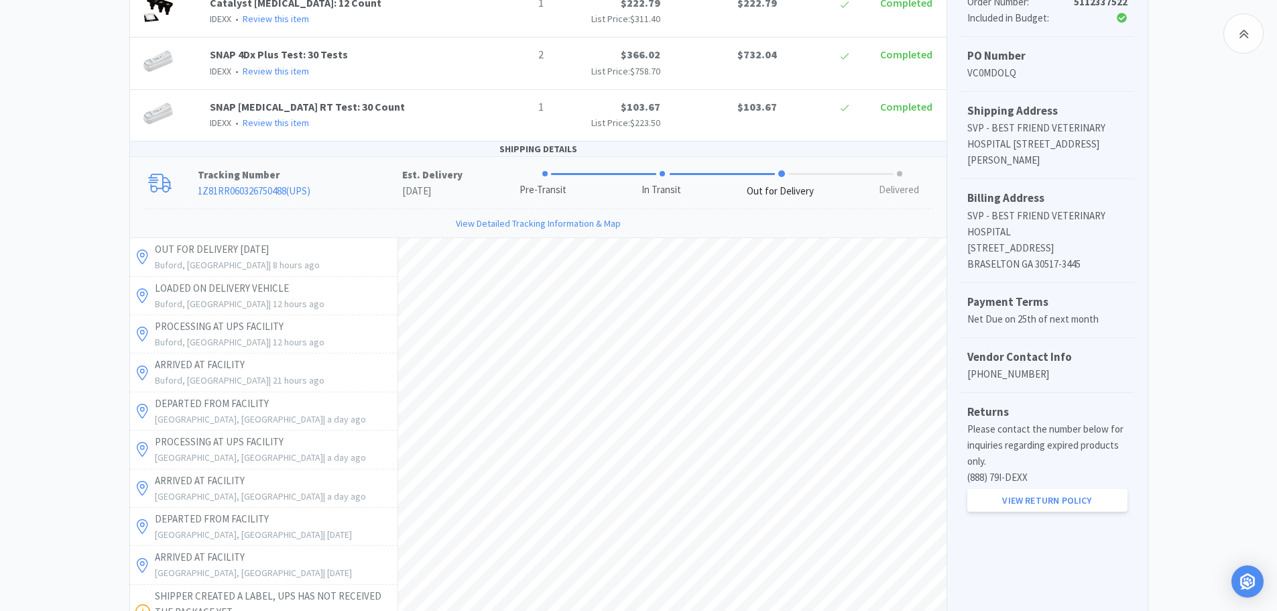
scroll to position [466, 0]
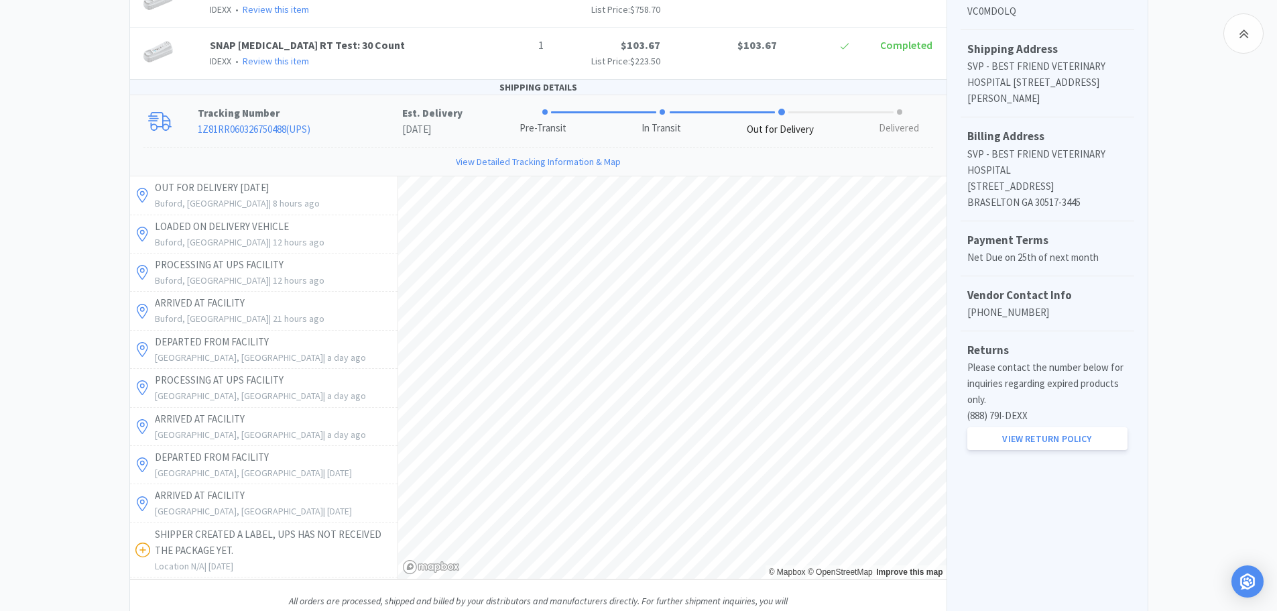
click at [247, 197] on p "[GEOGRAPHIC_DATA], [GEOGRAPHIC_DATA] | 8 hours ago" at bounding box center [274, 203] width 239 height 15
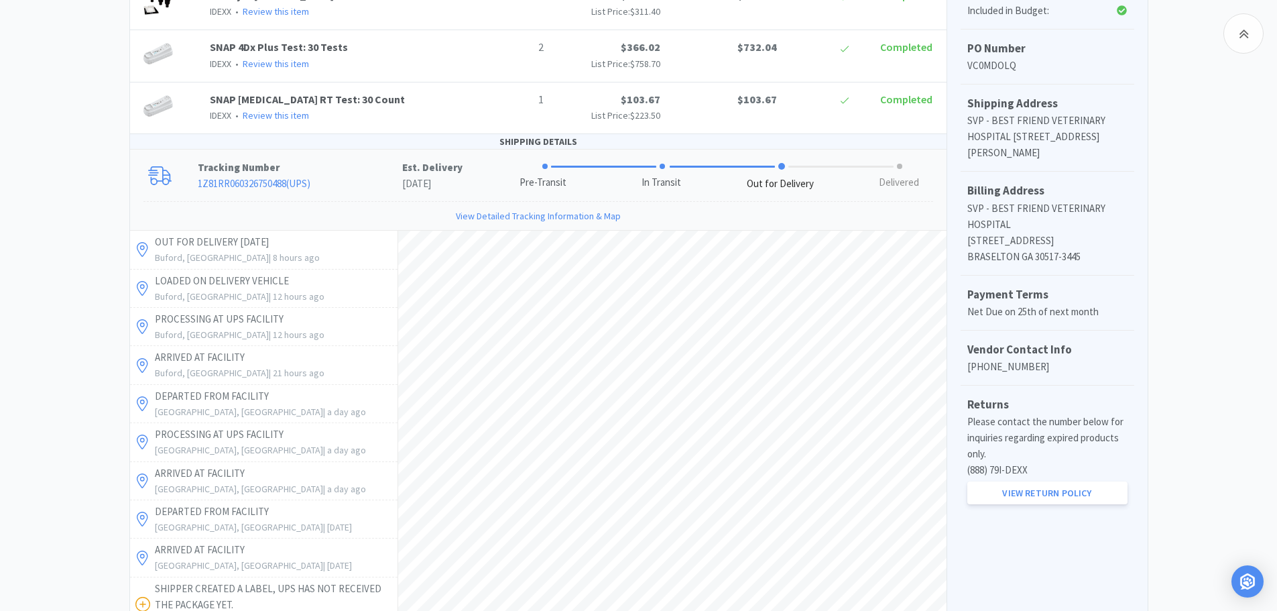
scroll to position [399, 0]
